Goal: Information Seeking & Learning: Learn about a topic

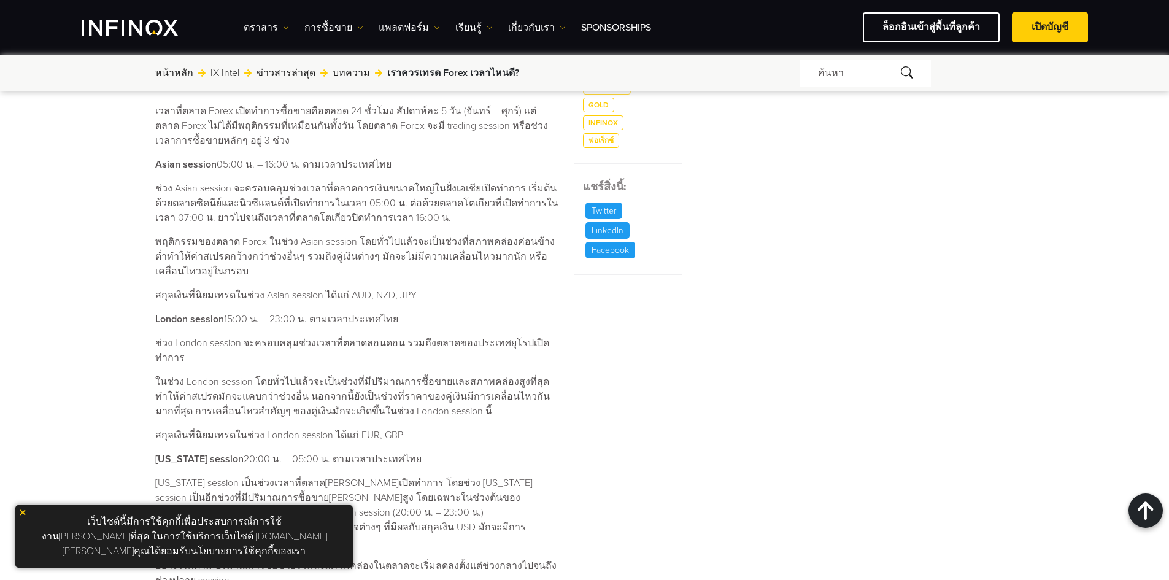
scroll to position [552, 0]
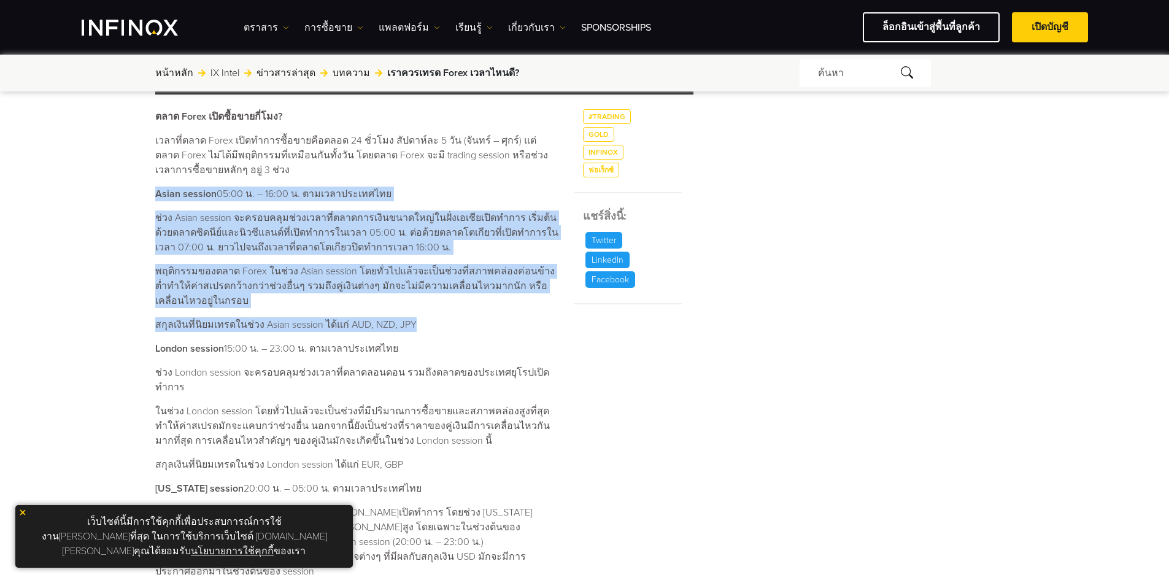
drag, startPoint x: 154, startPoint y: 196, endPoint x: 410, endPoint y: 320, distance: 284.1
click at [410, 320] on div "เราควรเทรด Forex เวลาไหนดี? ค้นหาโดย INFINOX [DATE] 08:38 (GMT +0) เวลาที่อ่าน …" at bounding box center [585, 285] width 884 height 1431
copy div "Lorem ipsumdo 05:40 s. – 38:29 a. consecteturadipi e่se Doeiu tempori utlaboreุ…"
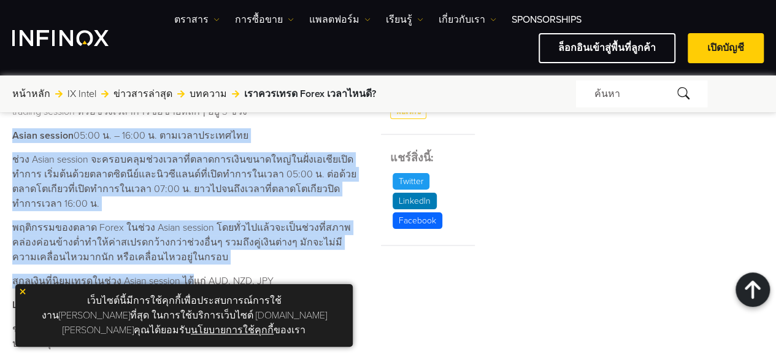
scroll to position [614, 0]
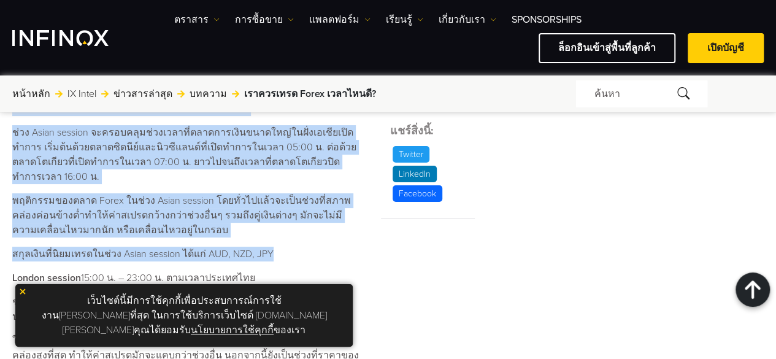
drag, startPoint x: 12, startPoint y: 169, endPoint x: 252, endPoint y: 231, distance: 247.3
copy div "Lorem ipsumdo 05:40 s. – 38:29 a. consecteturadipi e่se Doeiu tempori utlaboreุ…"
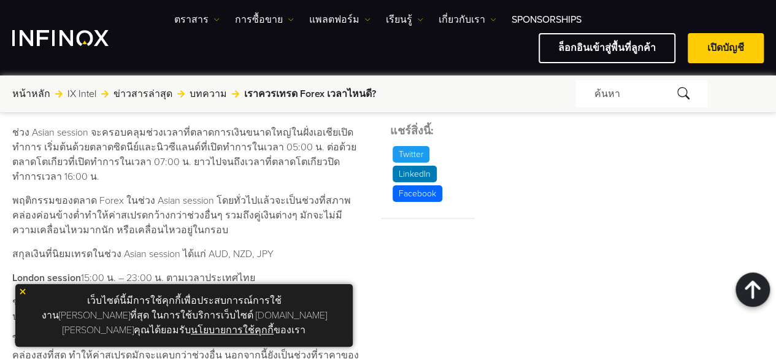
click at [533, 187] on div "ดูราคาสินทรัพย์ Forex Indices ขาย ซื้อ AUDCAD 0.90035 0.90048 AUDCHF 0.52481" at bounding box center [639, 244] width 250 height 1430
